Goal: Transaction & Acquisition: Purchase product/service

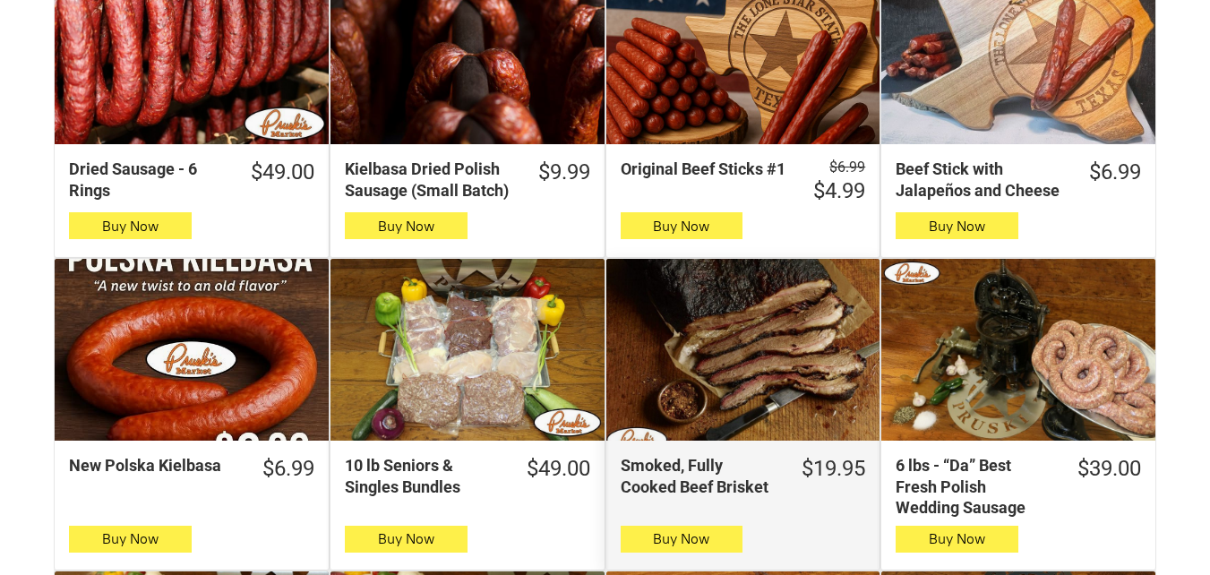
scroll to position [716, 0]
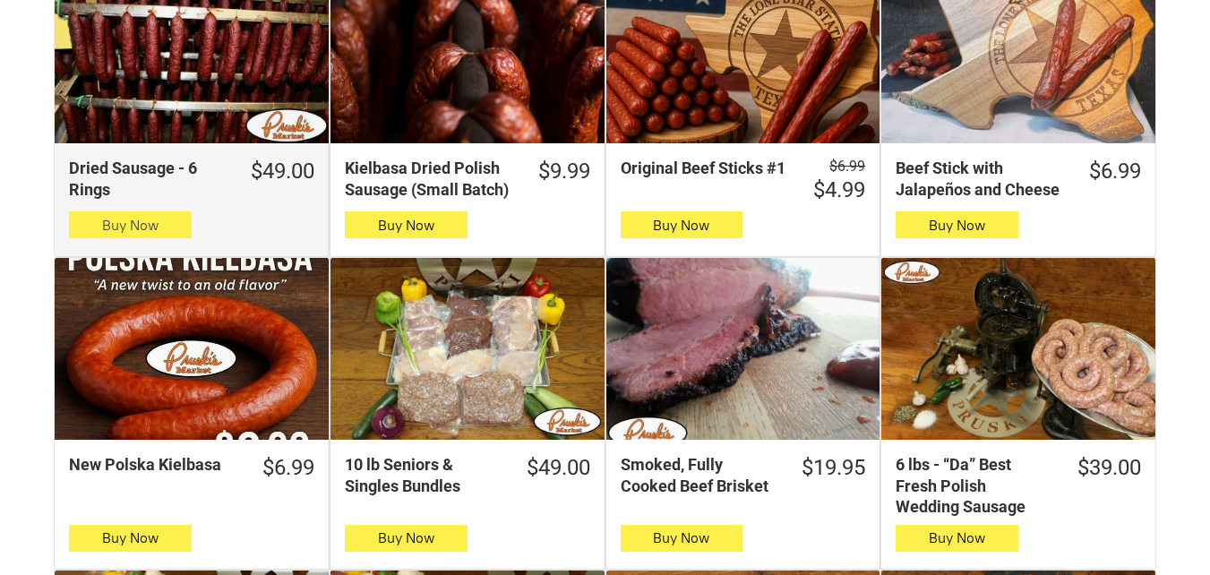
click at [88, 219] on button "Buy Now" at bounding box center [130, 224] width 123 height 27
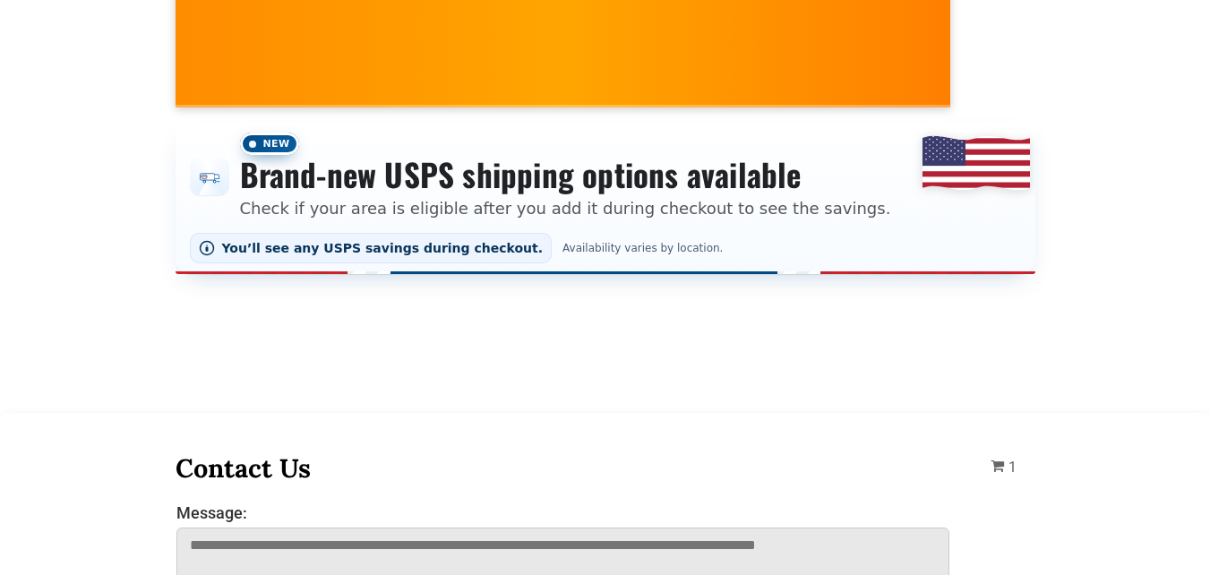
scroll to position [0, 0]
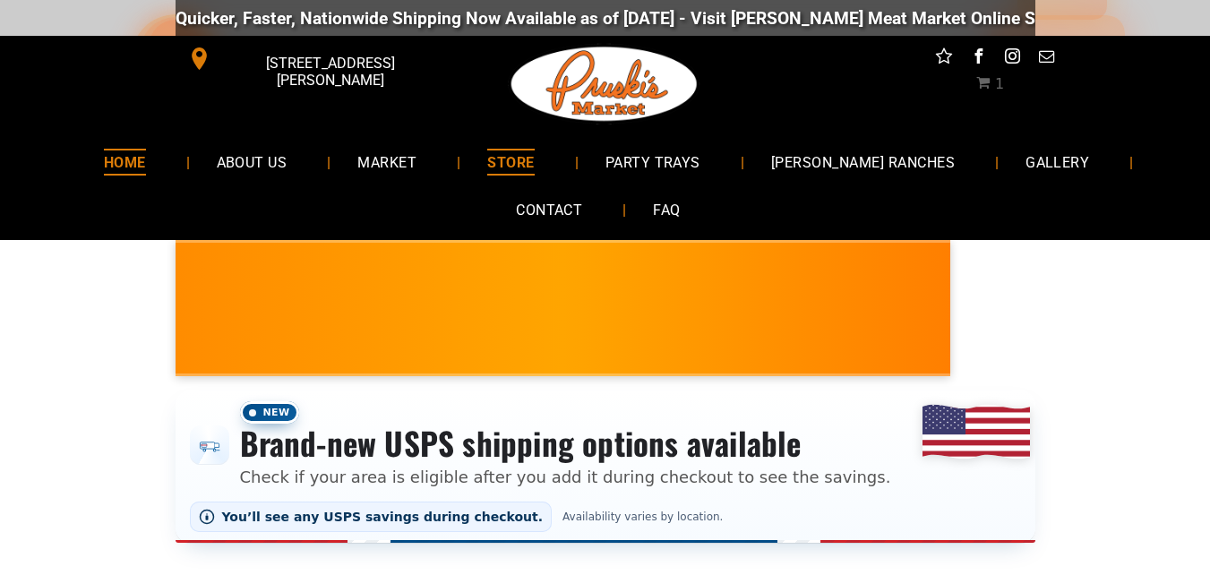
click at [146, 158] on span "HOME" at bounding box center [125, 162] width 42 height 26
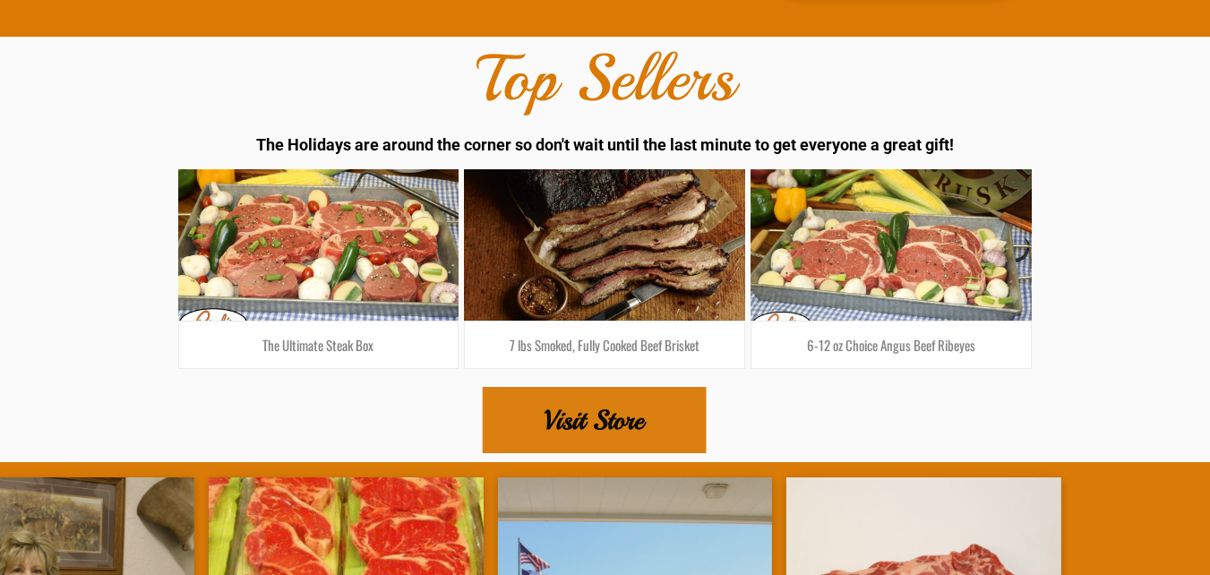
scroll to position [2955, 0]
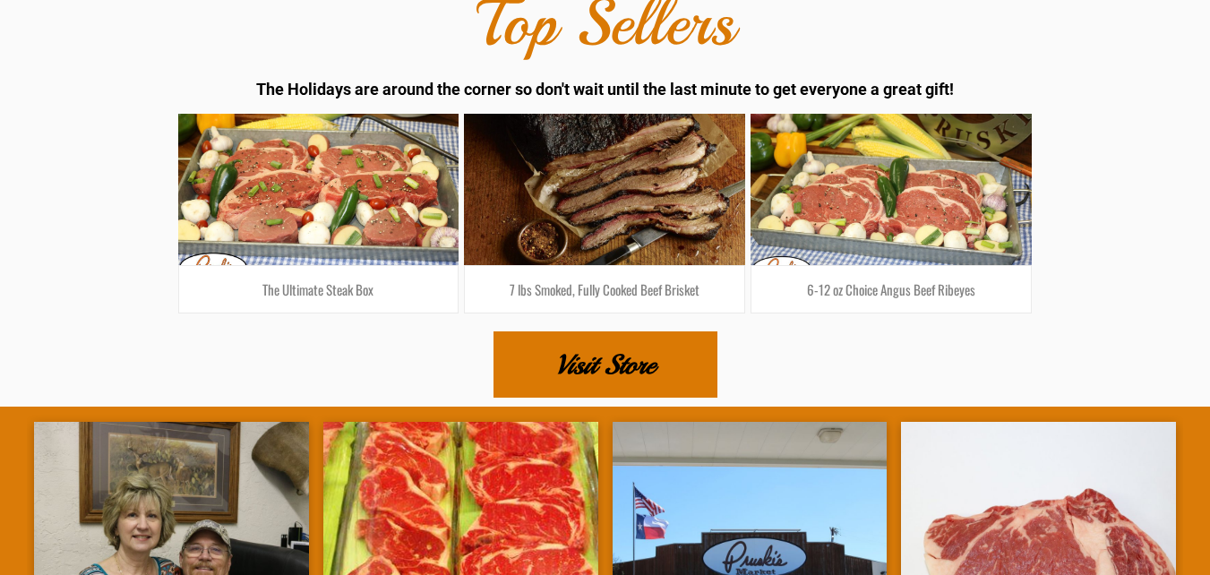
click at [603, 333] on span "Visit Store" at bounding box center [604, 364] width 99 height 63
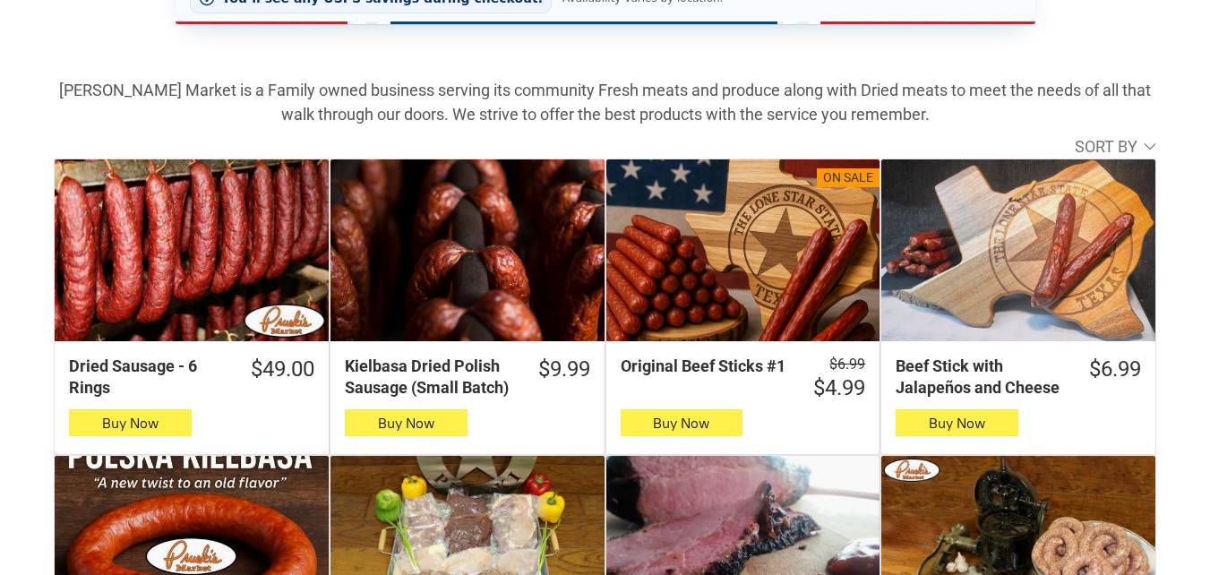
scroll to position [537, 0]
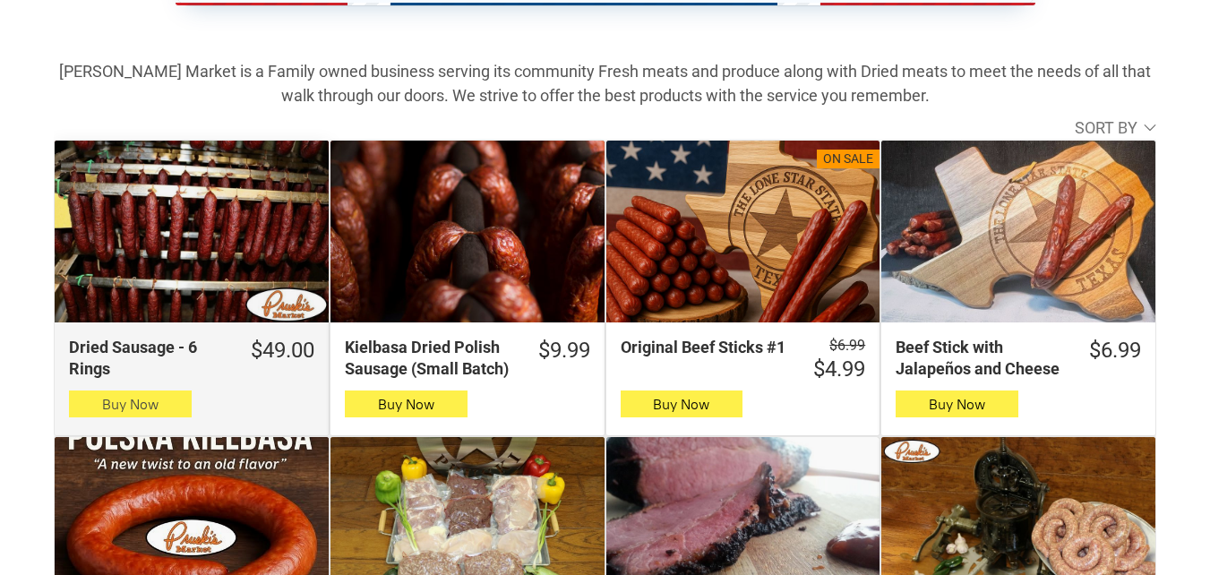
click at [77, 401] on button "Buy Now" at bounding box center [130, 403] width 123 height 27
click at [175, 415] on button "Buy Now" at bounding box center [130, 403] width 123 height 27
click at [73, 405] on button "Buy Now" at bounding box center [130, 403] width 123 height 27
